Goal: Task Accomplishment & Management: Use online tool/utility

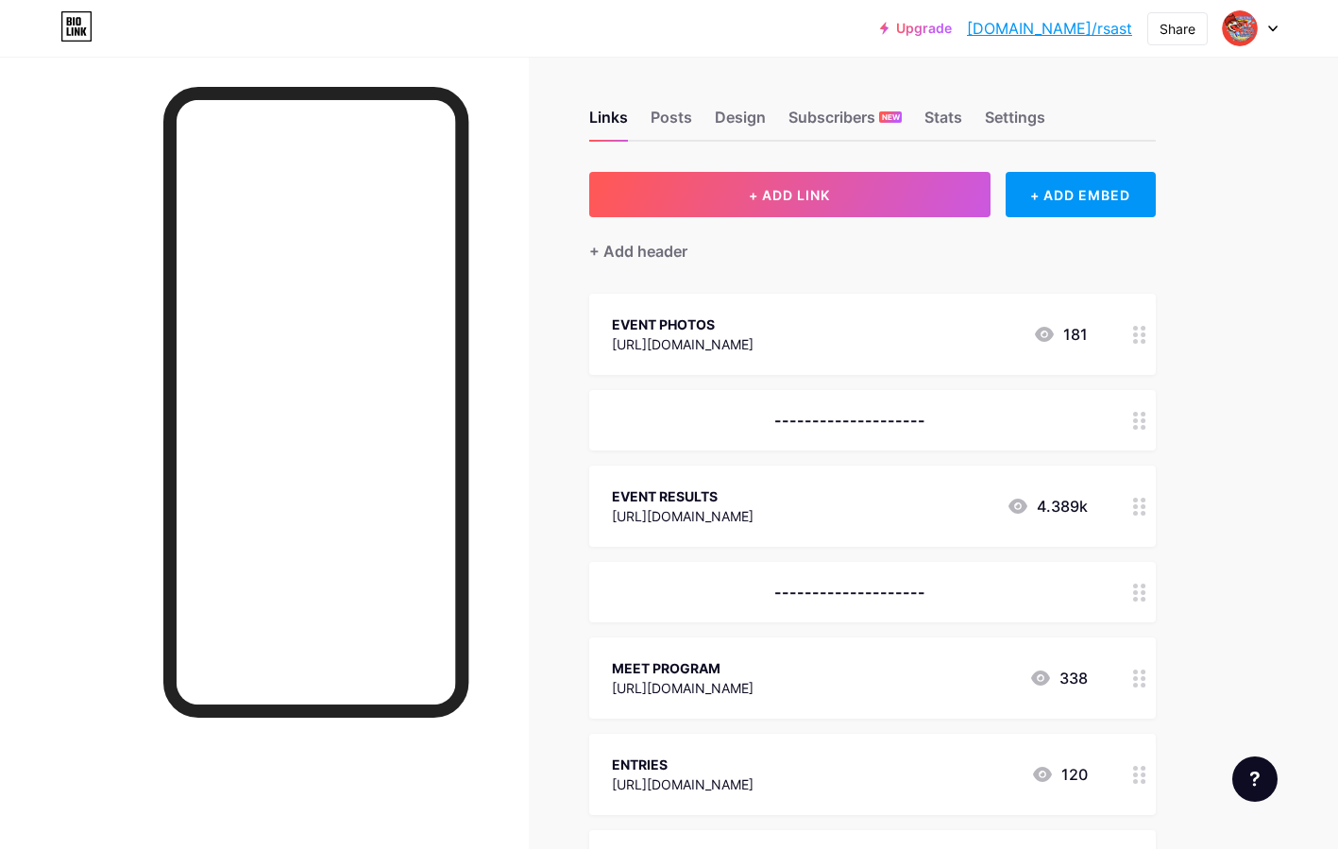
scroll to position [4, 0]
click at [1269, 32] on div at bounding box center [1250, 28] width 55 height 34
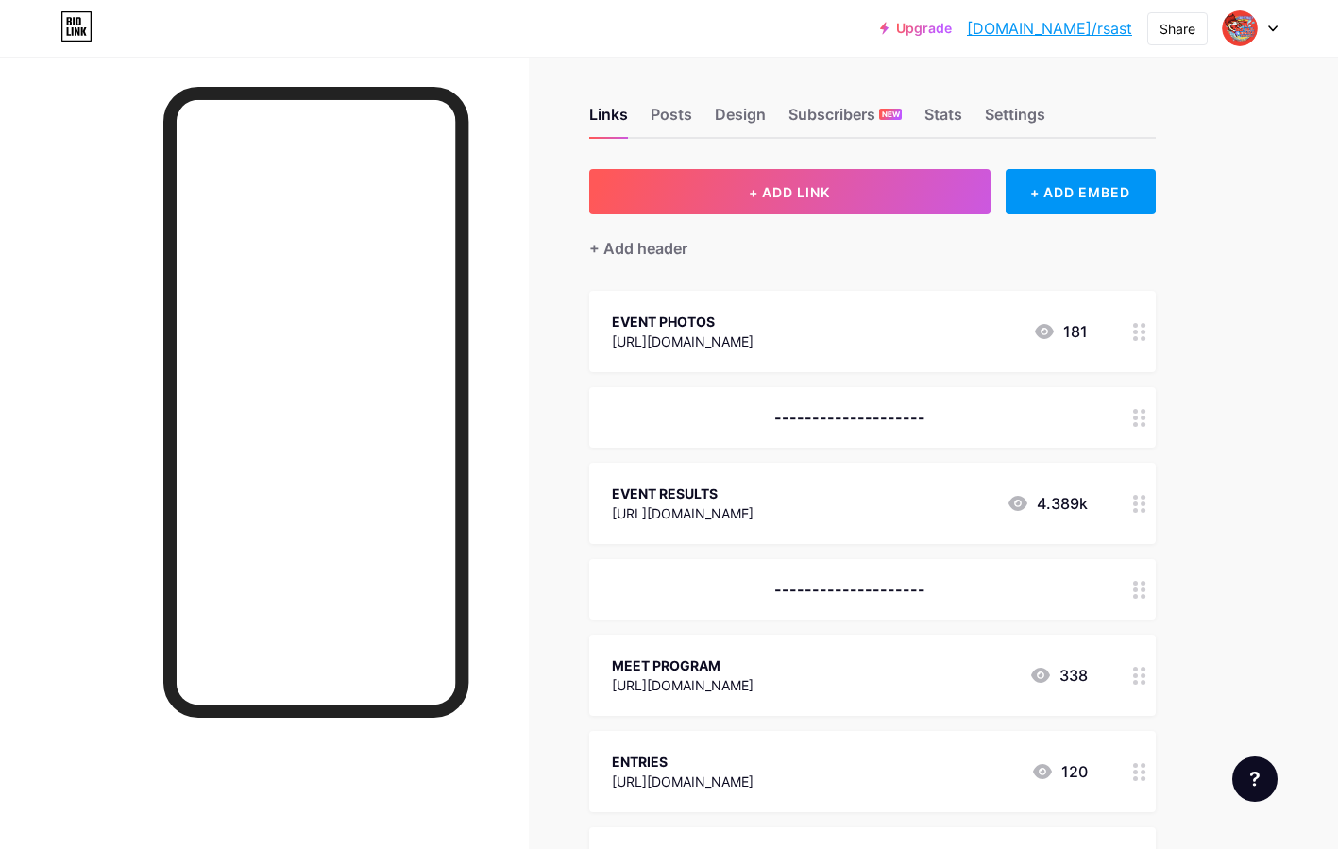
scroll to position [5, 0]
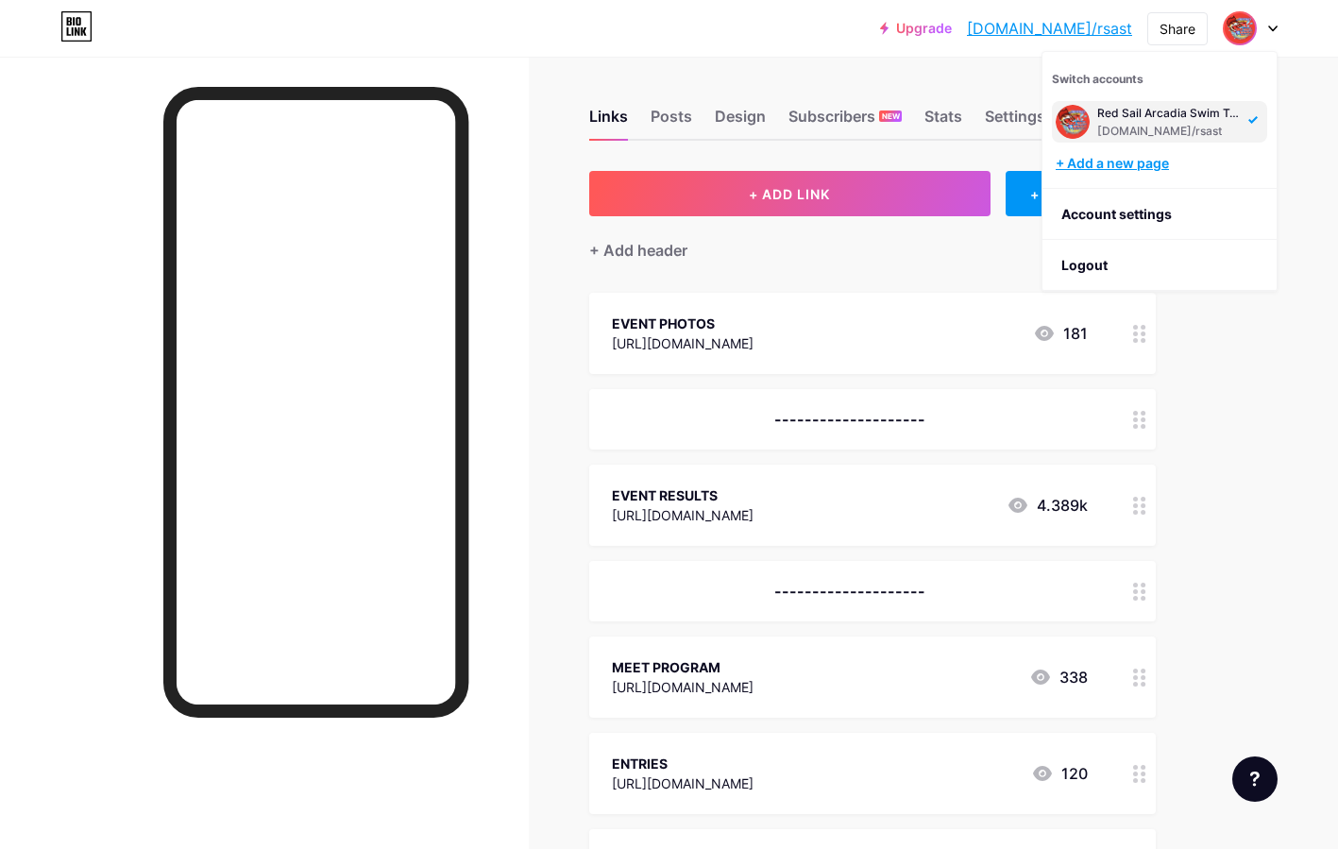
click at [1140, 171] on div "+ Add a new page" at bounding box center [1162, 163] width 212 height 19
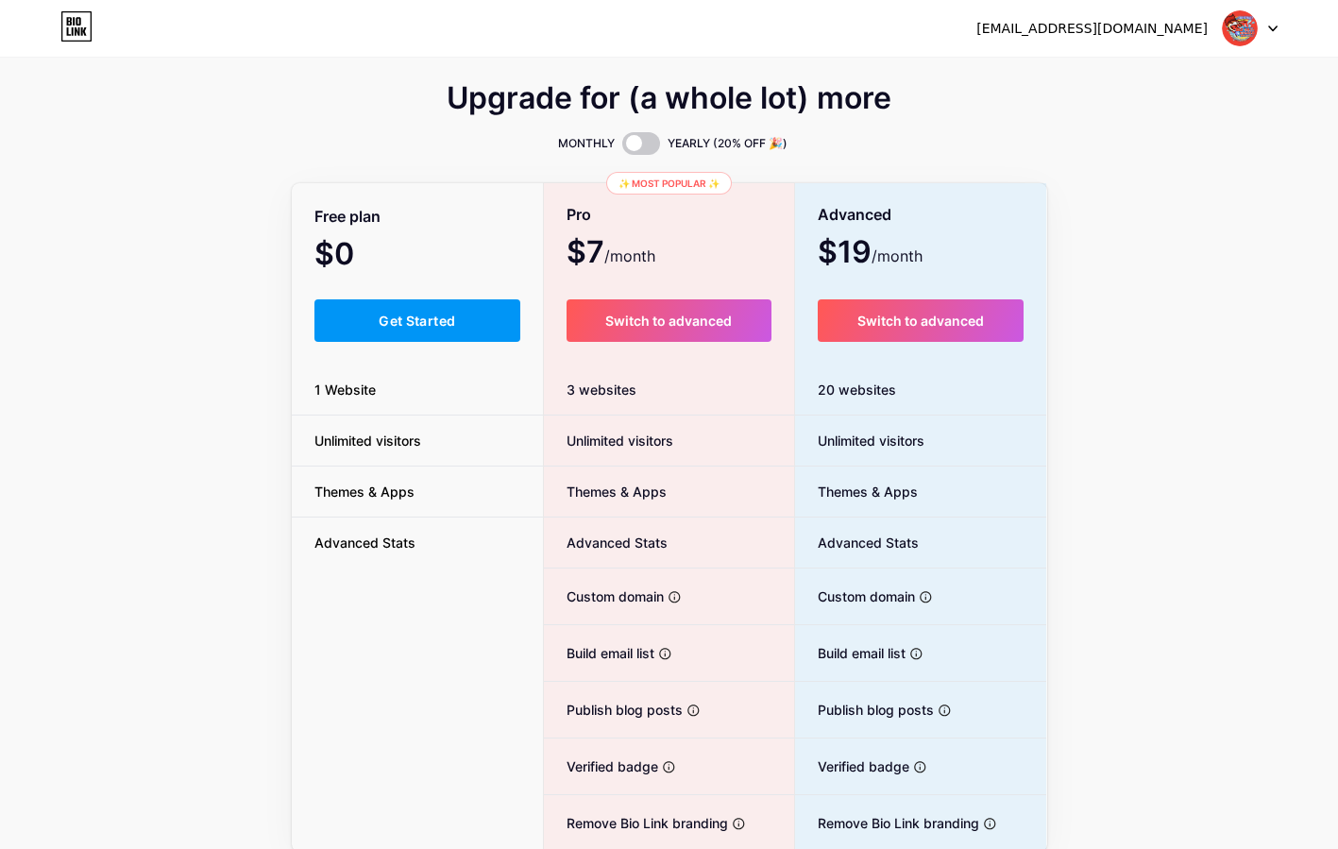
scroll to position [1, 0]
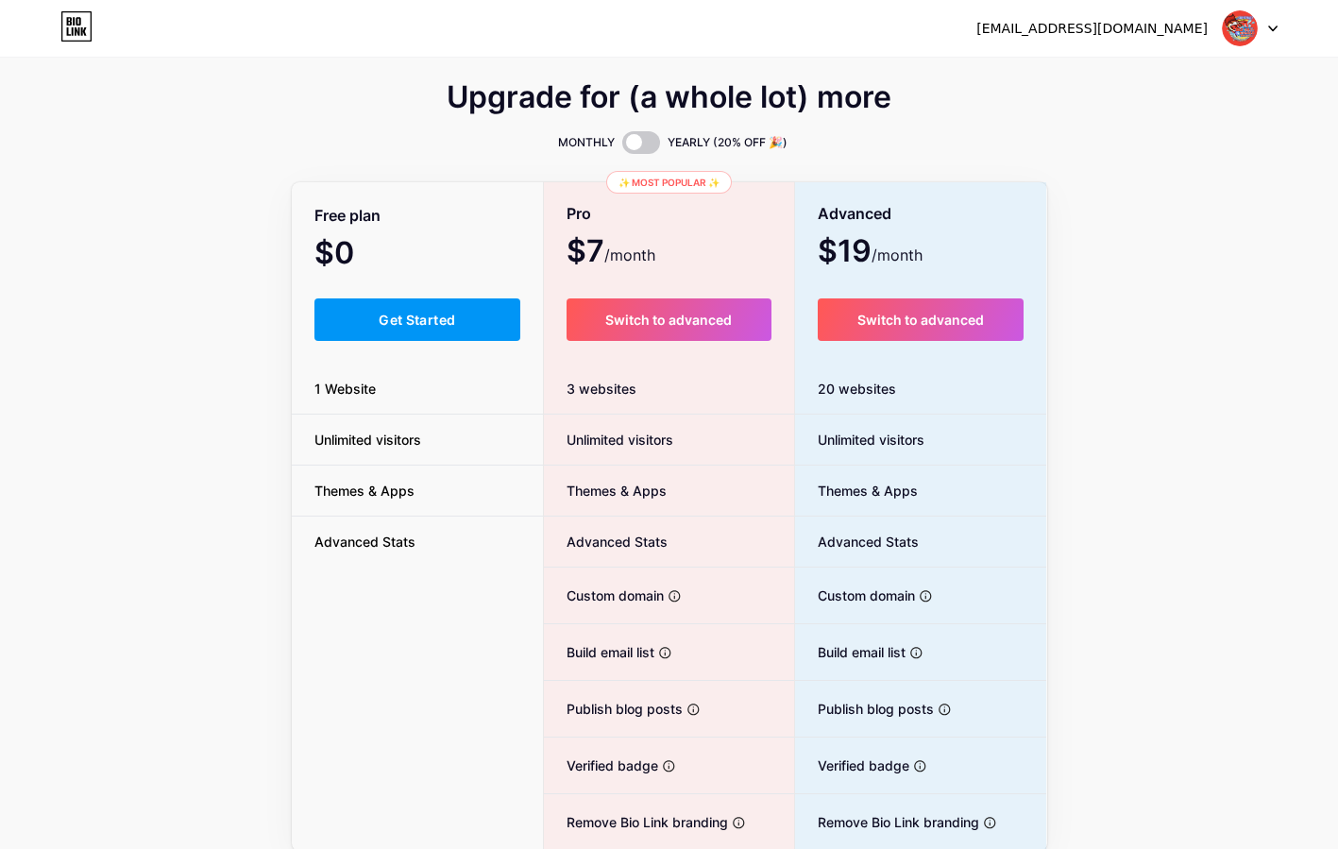
click at [1273, 26] on icon at bounding box center [1272, 29] width 9 height 7
click at [1098, 130] on li "Logout" at bounding box center [1160, 128] width 234 height 51
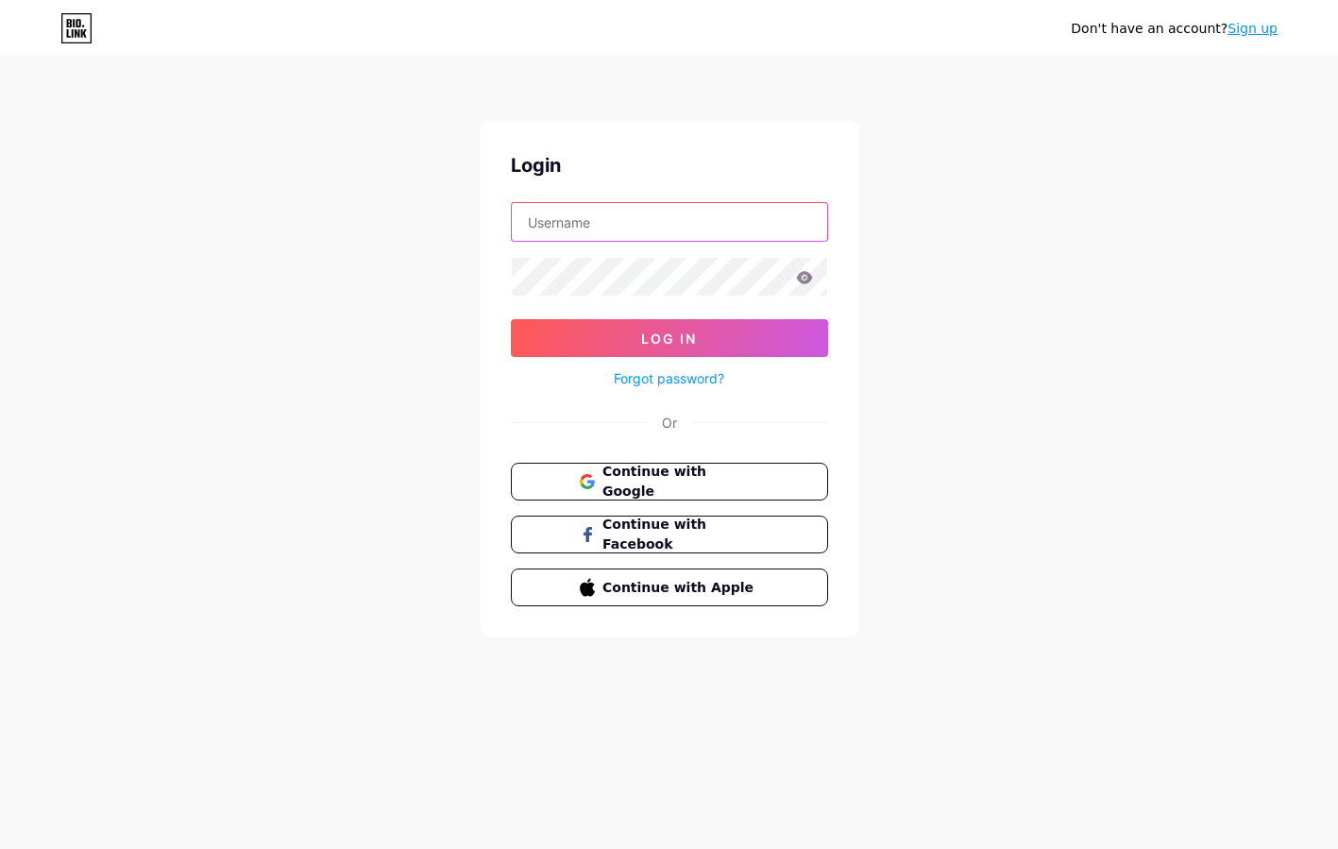
type input "[EMAIL_ADDRESS][DOMAIN_NAME]"
click at [785, 226] on input "[EMAIL_ADDRESS][DOMAIN_NAME]" at bounding box center [669, 222] width 315 height 38
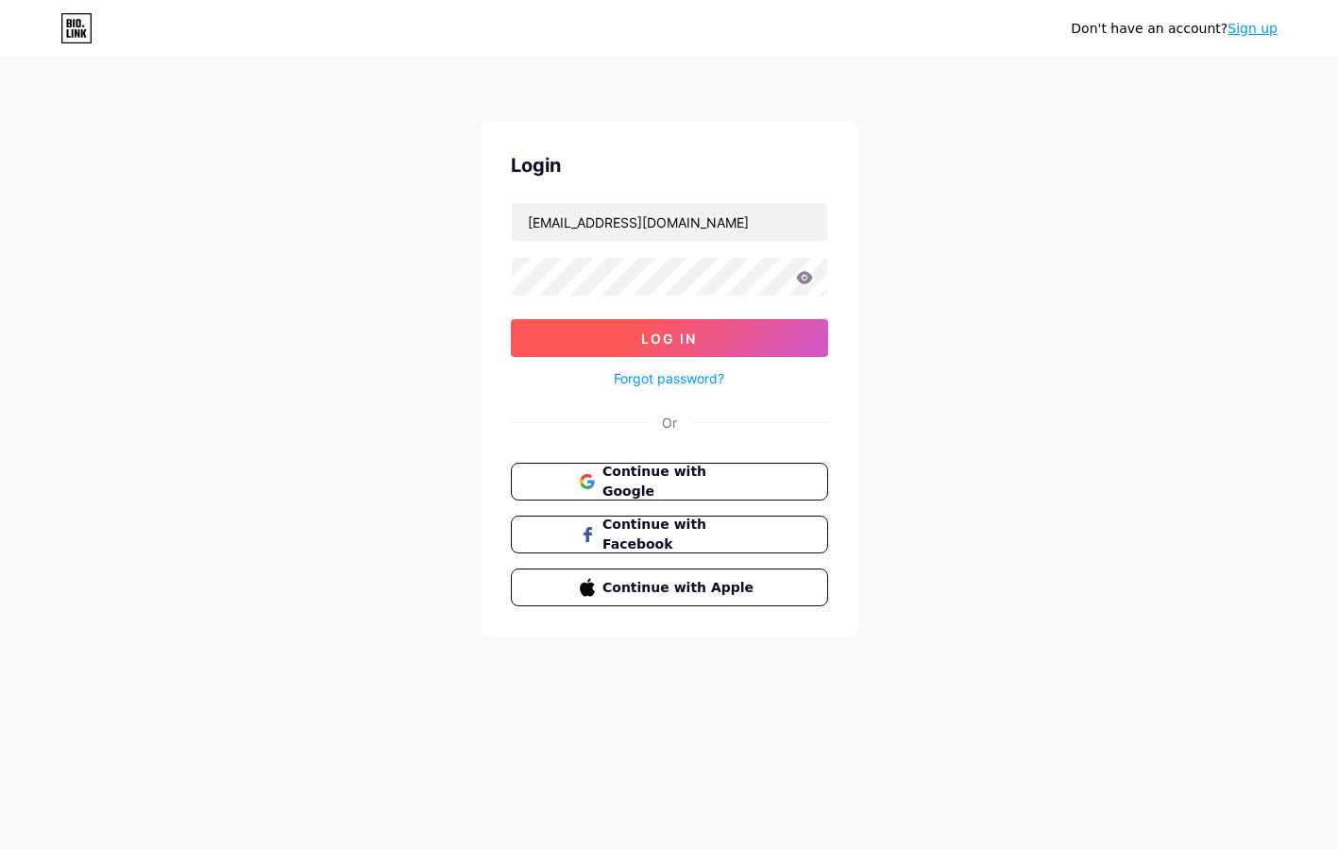
click at [605, 337] on button "Log In" at bounding box center [669, 338] width 317 height 38
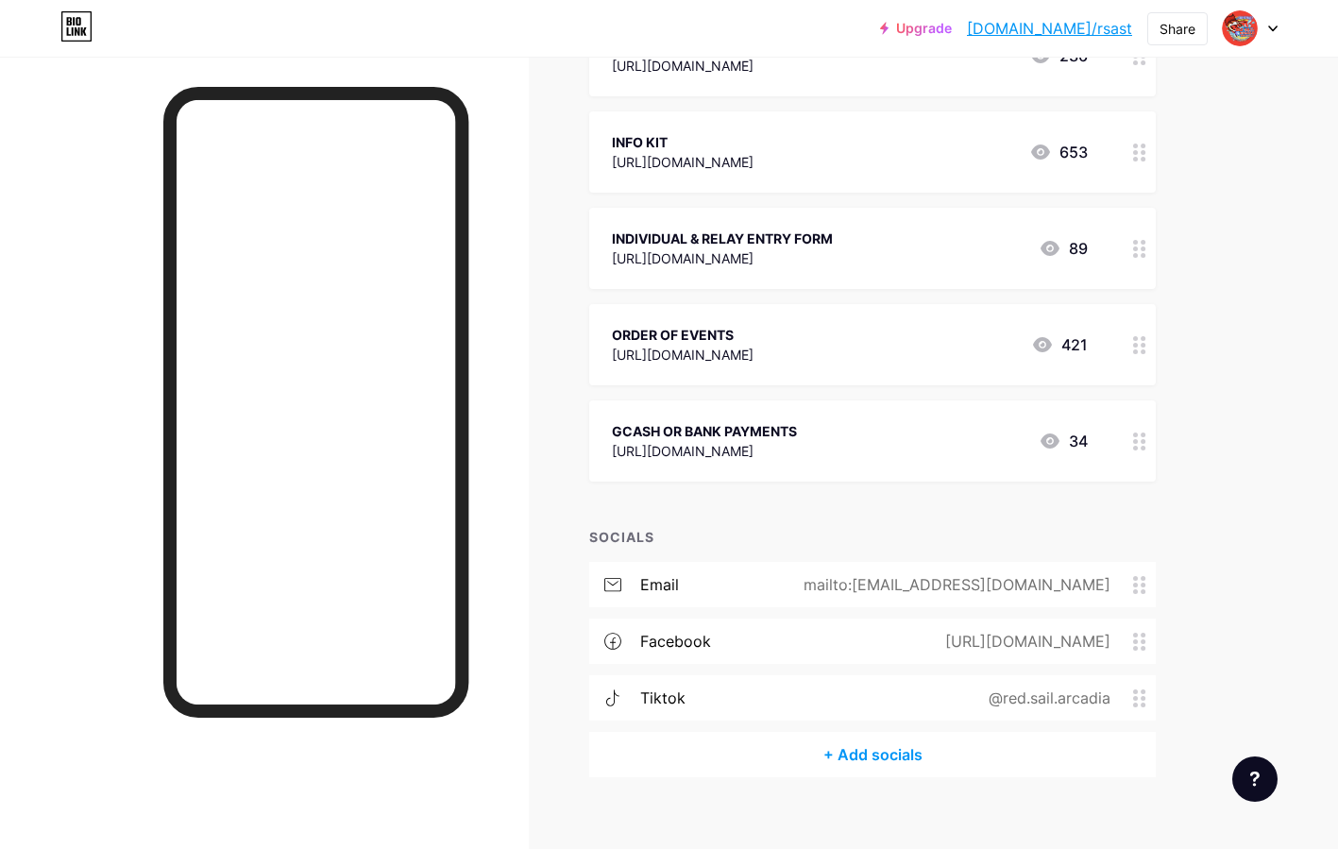
scroll to position [984, 0]
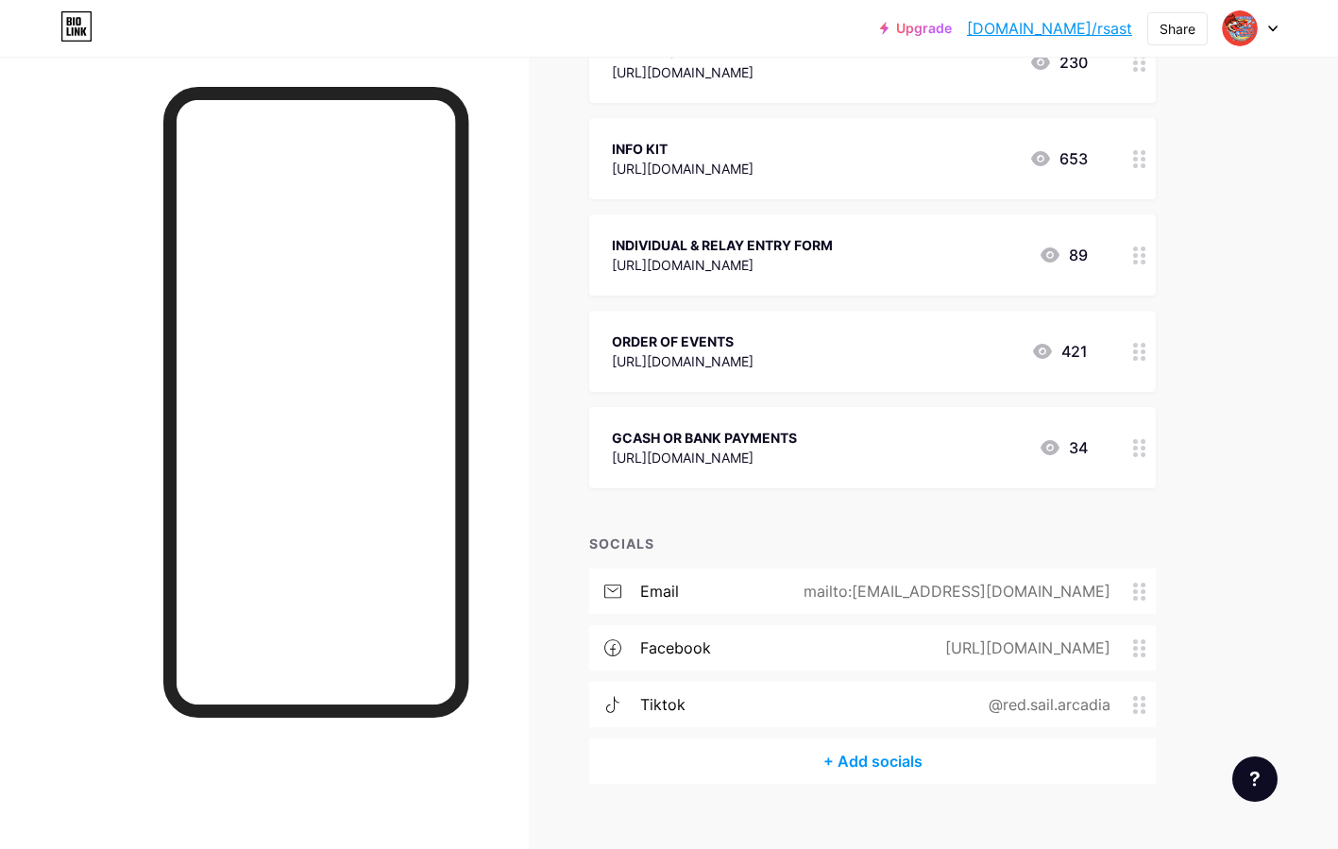
click at [1139, 646] on icon at bounding box center [1139, 648] width 13 height 18
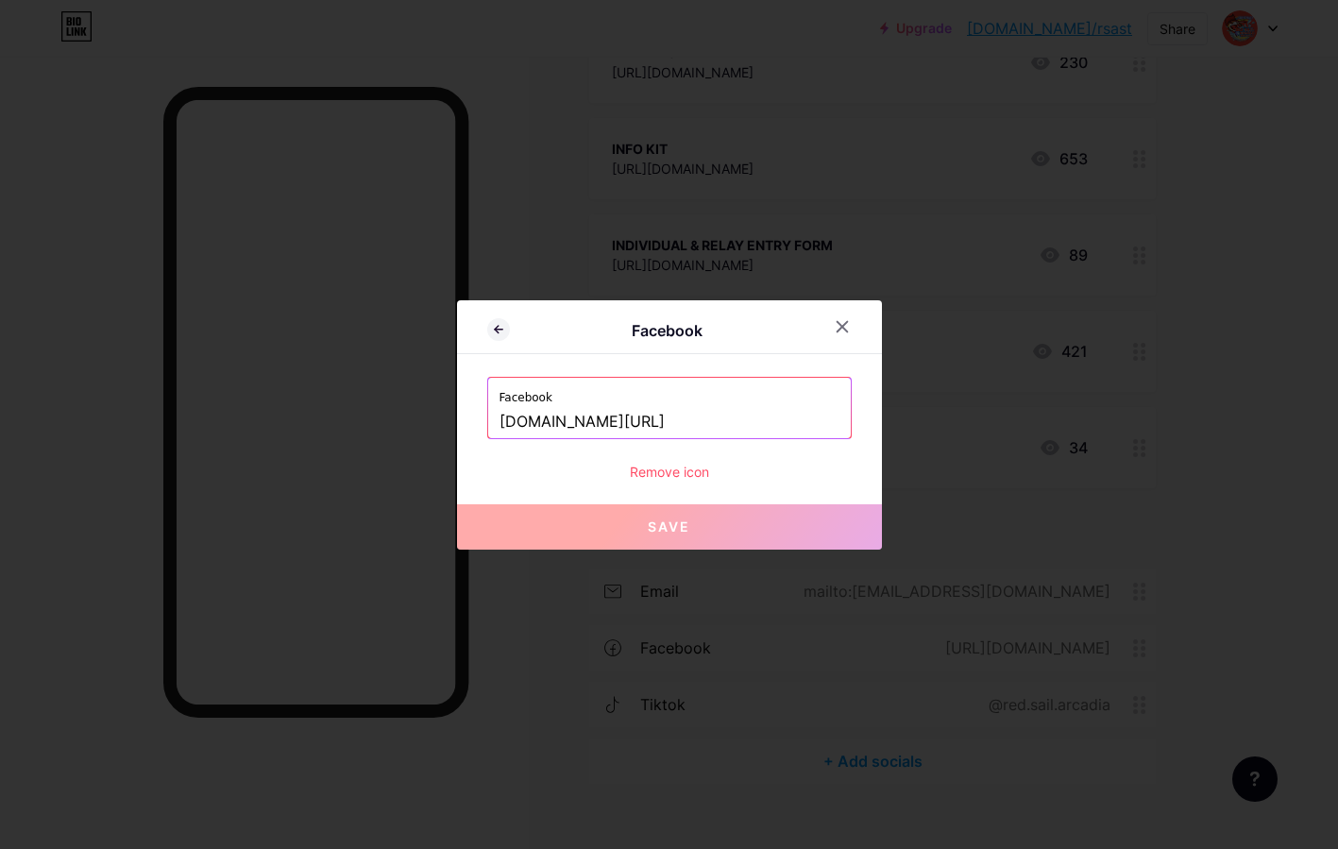
click at [607, 420] on input "[DOMAIN_NAME][URL]" at bounding box center [670, 422] width 340 height 32
click at [833, 326] on div at bounding box center [842, 327] width 34 height 34
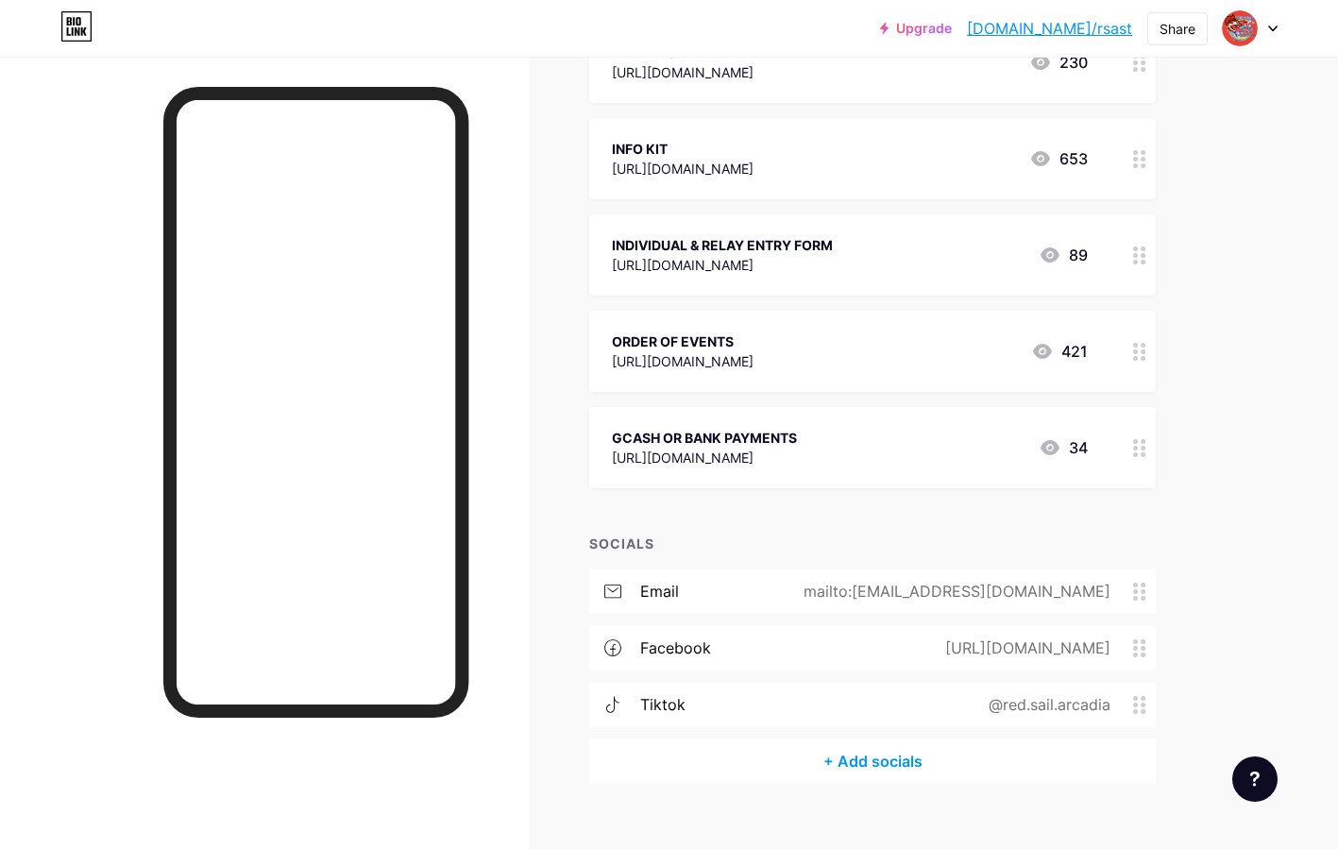
scroll to position [982, 0]
click at [1136, 649] on circle at bounding box center [1135, 650] width 5 height 5
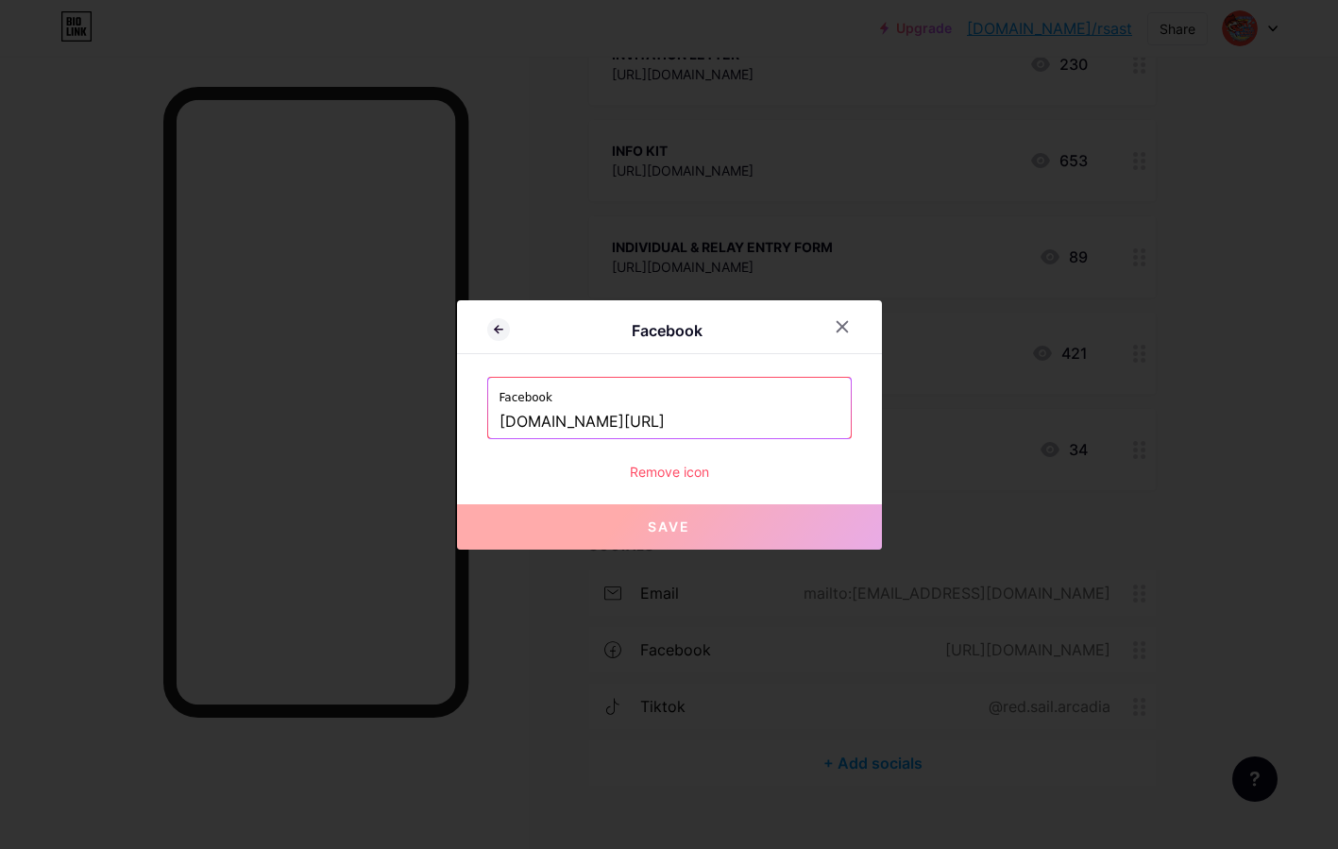
click at [583, 417] on input "[DOMAIN_NAME][URL]" at bounding box center [670, 422] width 340 height 32
click at [842, 324] on icon at bounding box center [842, 326] width 10 height 10
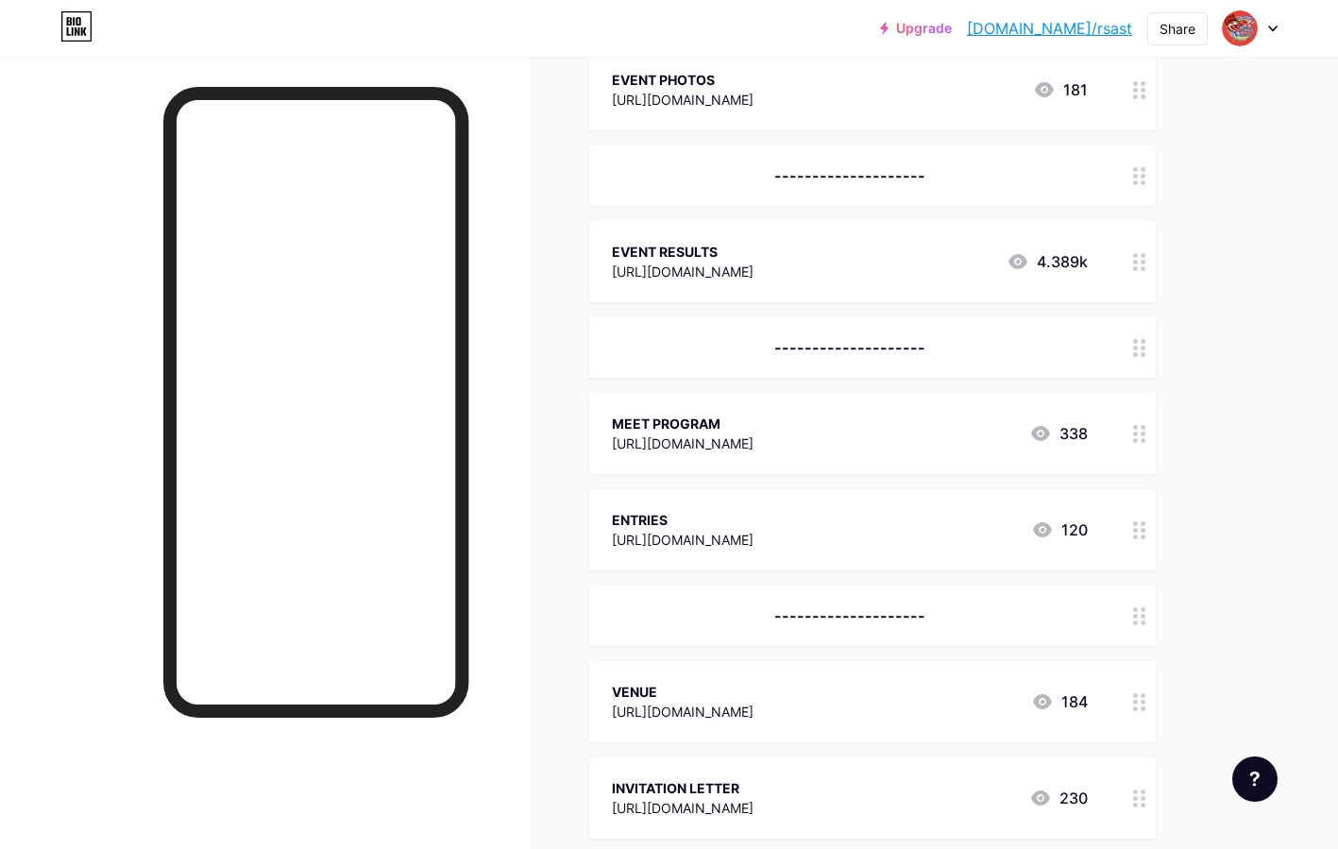
scroll to position [0, 0]
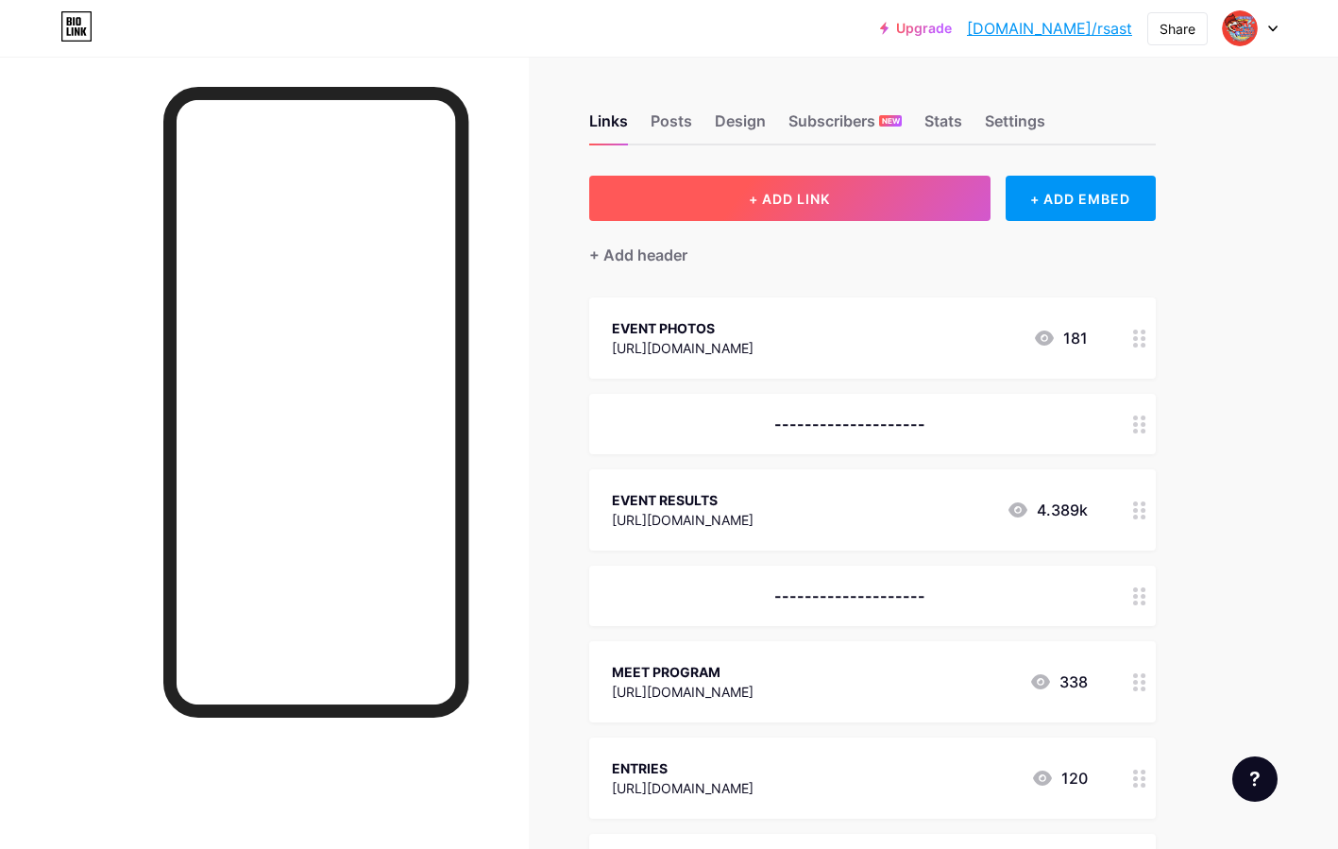
click at [765, 196] on span "+ ADD LINK" at bounding box center [789, 199] width 81 height 16
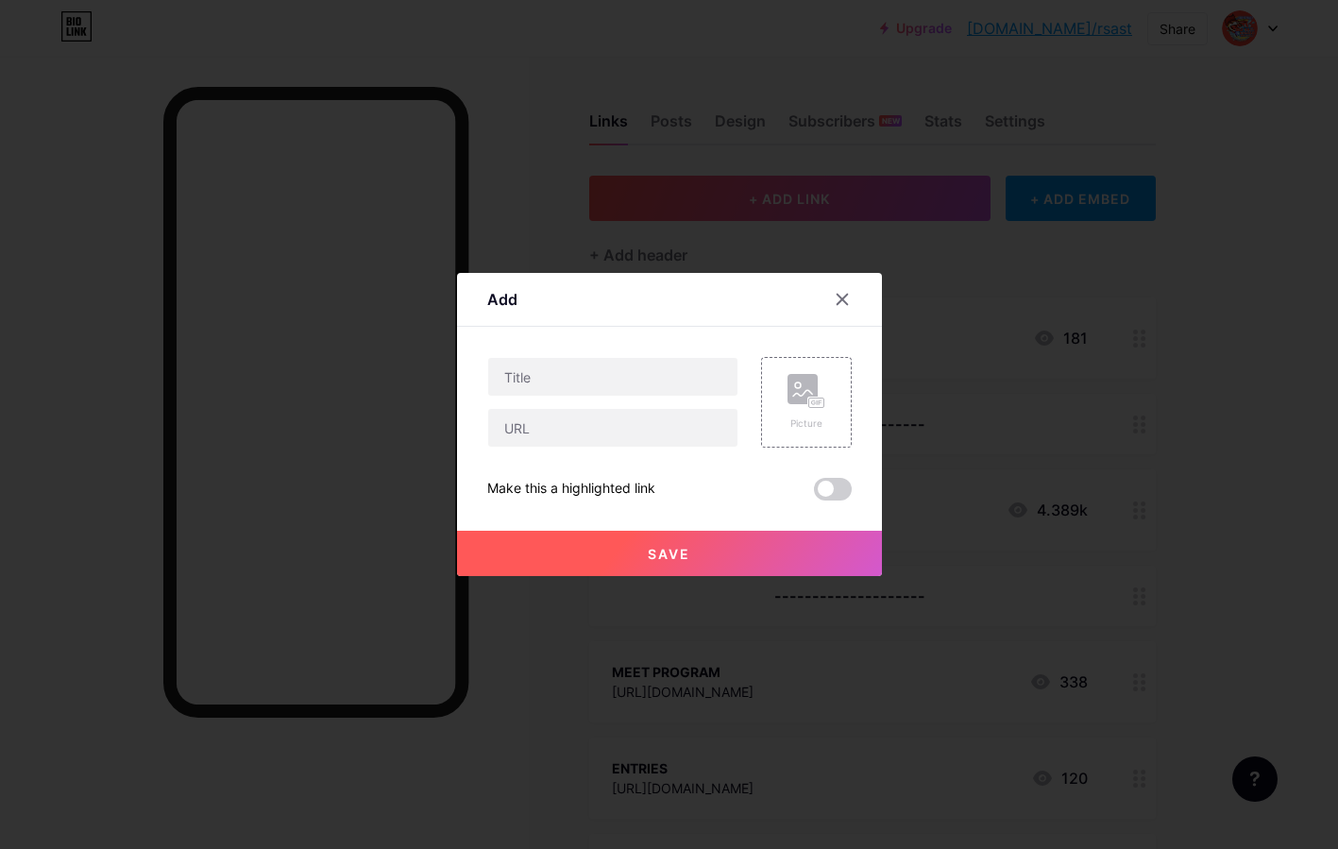
click at [839, 299] on icon at bounding box center [842, 299] width 15 height 15
